Goal: Task Accomplishment & Management: Manage account settings

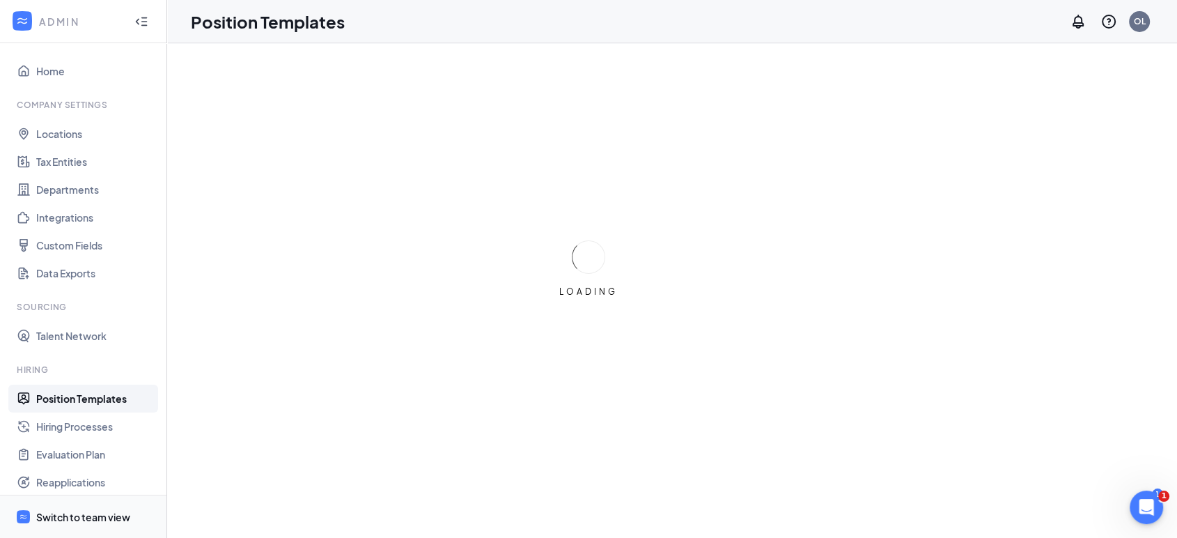
click at [89, 516] on div "Switch to team view" at bounding box center [83, 517] width 94 height 14
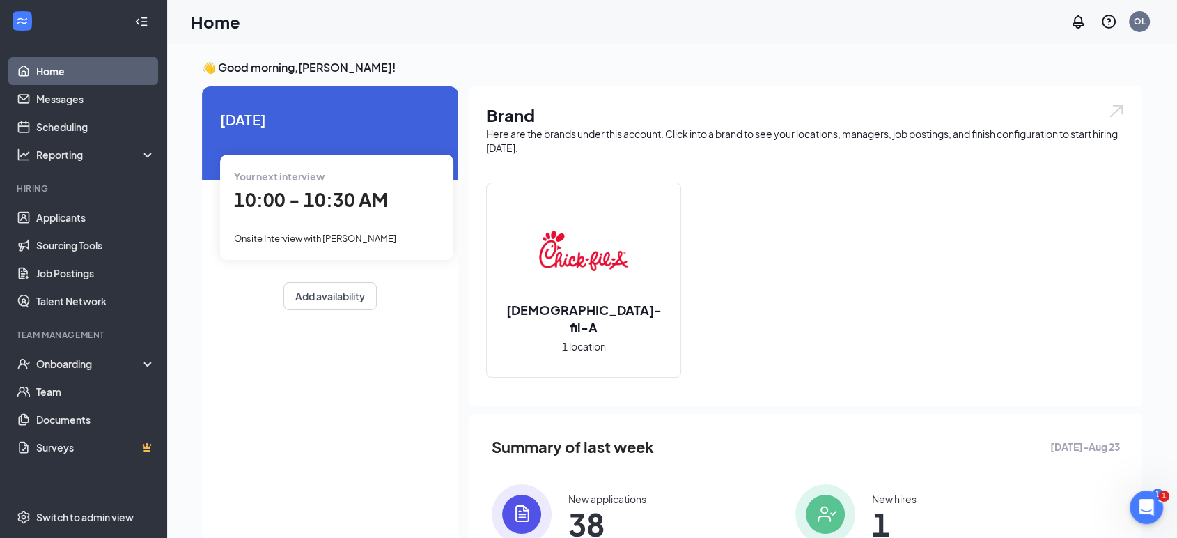
click at [322, 245] on div "Onsite Interview with [PERSON_NAME]" at bounding box center [337, 237] width 206 height 15
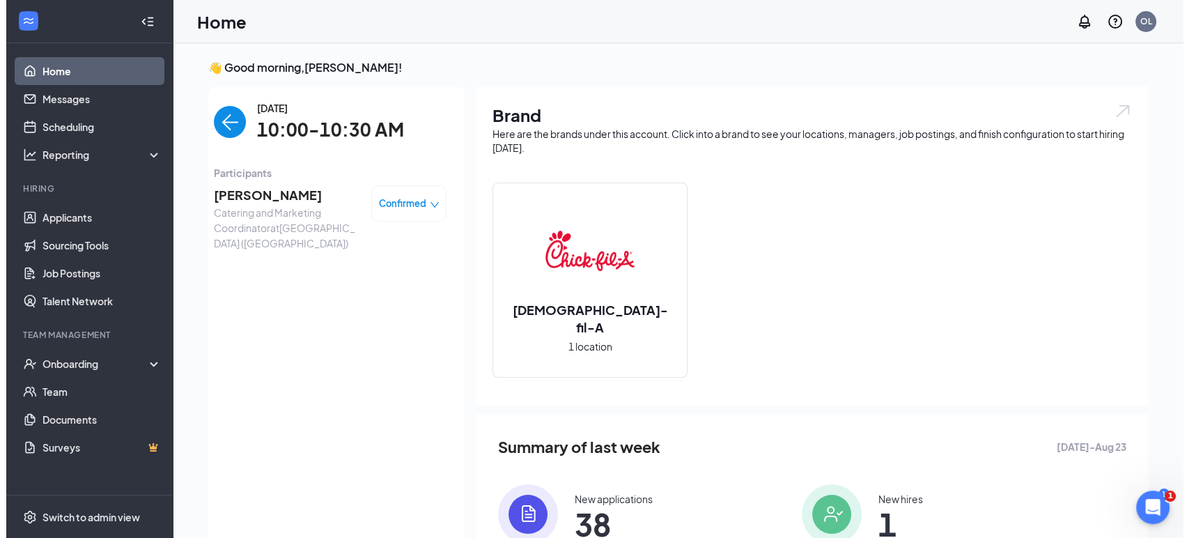
scroll to position [6, 0]
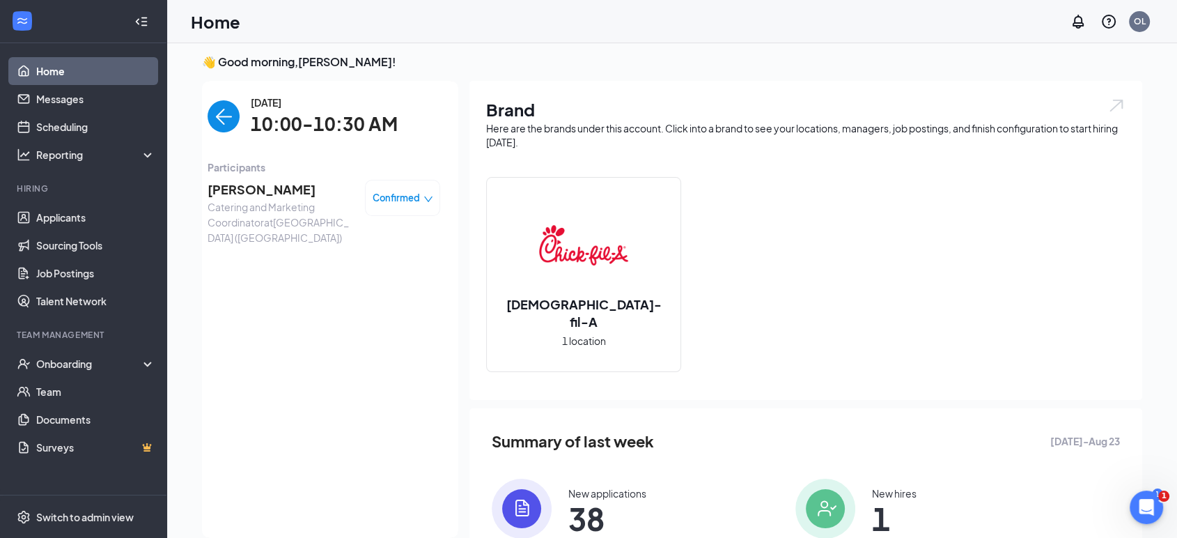
click at [294, 192] on span "[PERSON_NAME]" at bounding box center [281, 190] width 146 height 20
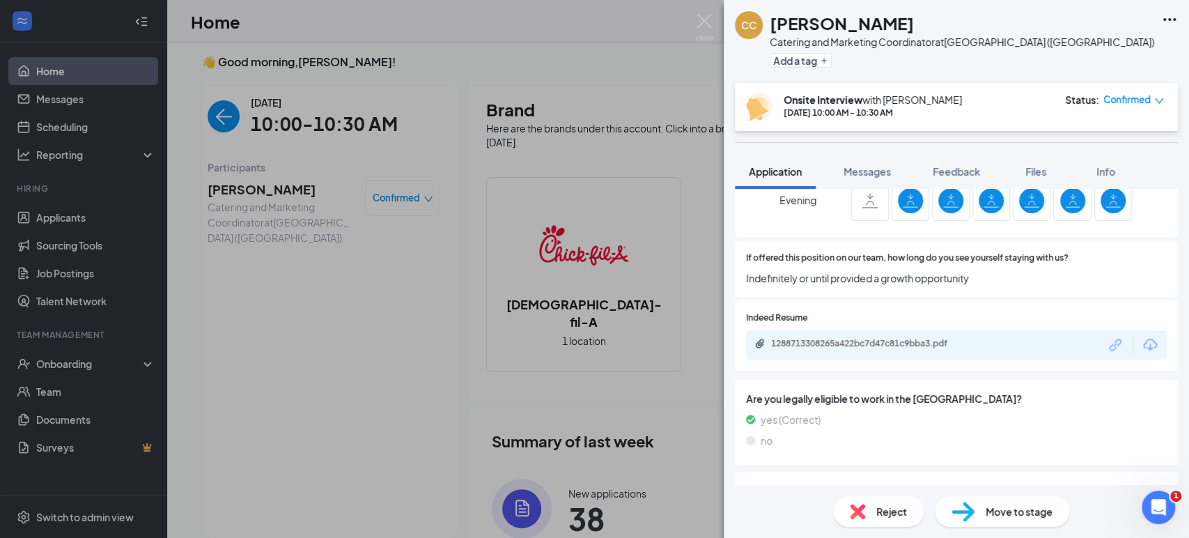
scroll to position [972, 0]
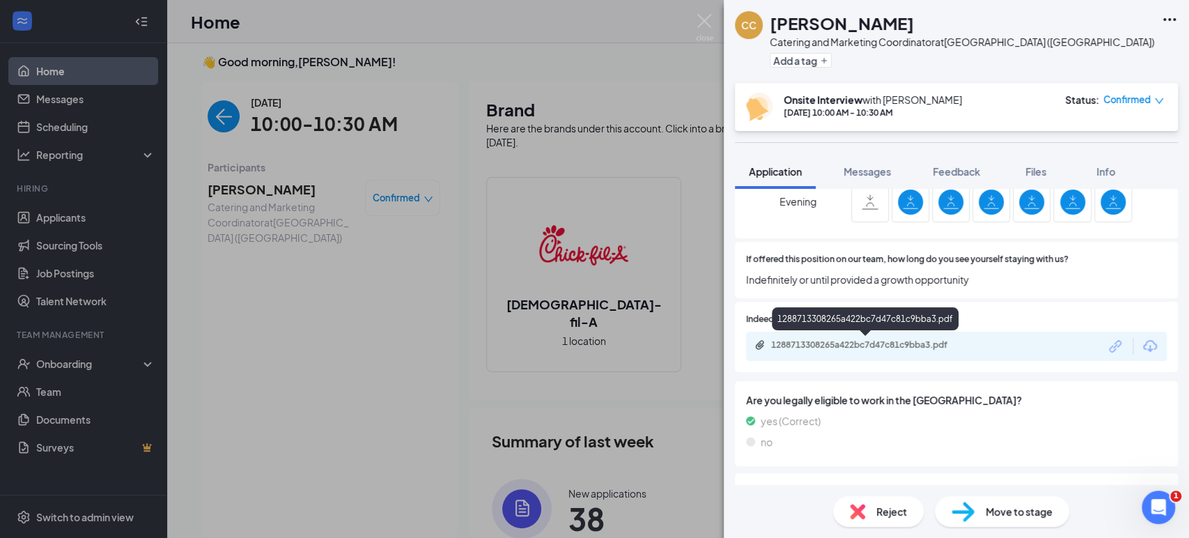
click at [853, 342] on div "1288713308265a422bc7d47c81c9bba3.pdf" at bounding box center [868, 344] width 195 height 11
click at [950, 176] on span "Feedback" at bounding box center [956, 171] width 47 height 13
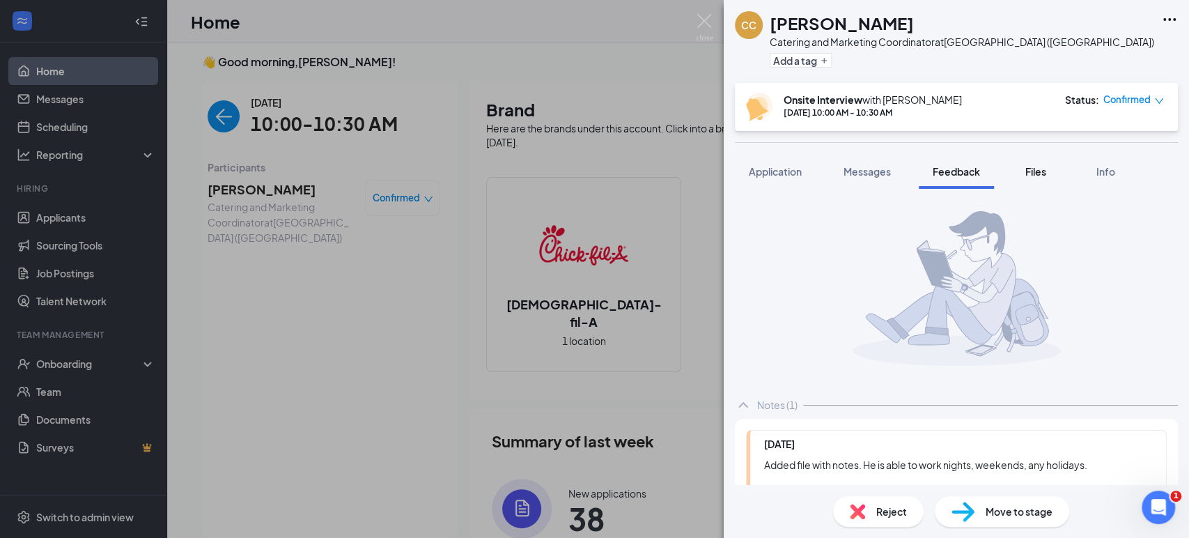
click at [1037, 173] on span "Files" at bounding box center [1036, 171] width 21 height 13
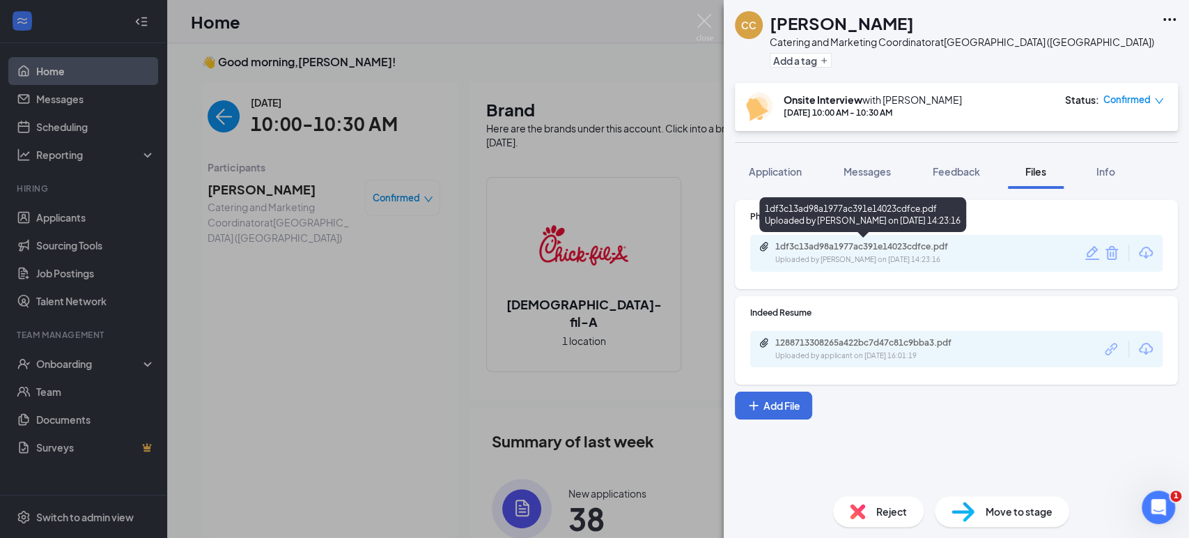
click at [888, 250] on div "1df3c13ad98a1977ac391e14023cdfce.pdf" at bounding box center [872, 246] width 195 height 11
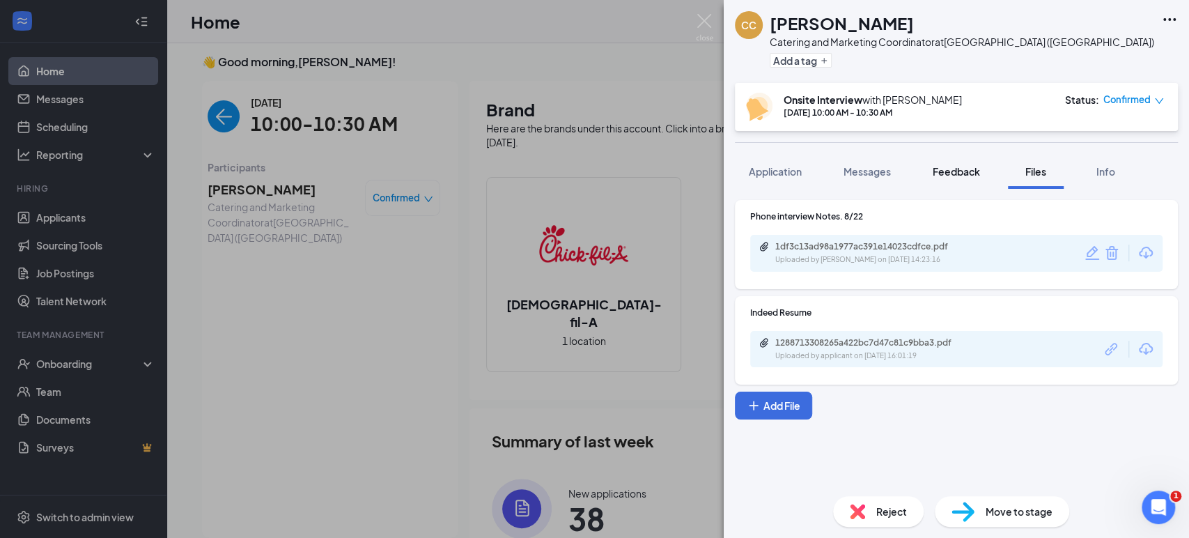
click at [959, 167] on span "Feedback" at bounding box center [956, 171] width 47 height 13
